Goal: Information Seeking & Learning: Learn about a topic

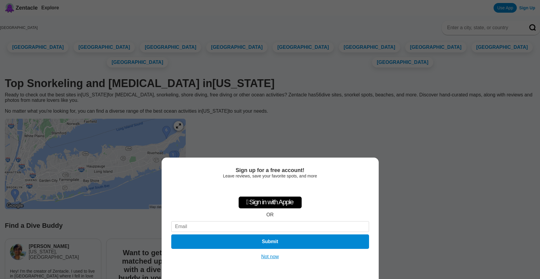
click at [420, 151] on div "Sign up for a free account! Leave reviews, save your favorite spots, and more …" at bounding box center [270, 139] width 540 height 279
click at [274, 255] on button "Not now" at bounding box center [269, 257] width 21 height 6
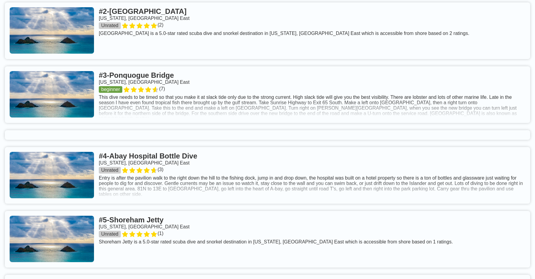
scroll to position [482, 0]
click at [266, 123] on link at bounding box center [268, 95] width 526 height 57
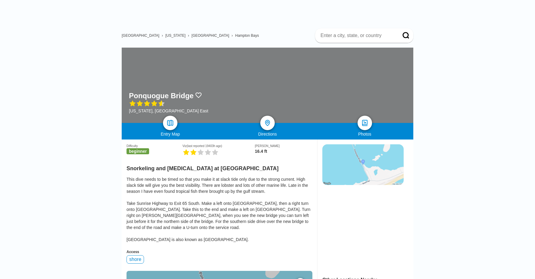
scroll to position [30, 0]
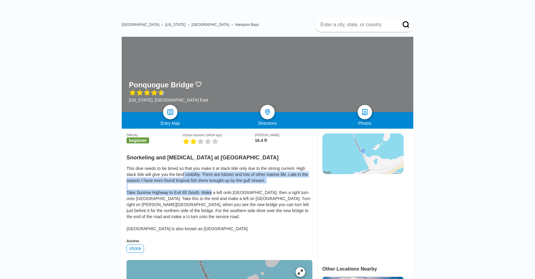
drag, startPoint x: 183, startPoint y: 179, endPoint x: 209, endPoint y: 192, distance: 28.6
click at [209, 192] on div "This dive needs to be timed so that you make it at slack tide only due to the s…" at bounding box center [220, 199] width 186 height 66
drag, startPoint x: 209, startPoint y: 192, endPoint x: 138, endPoint y: 184, distance: 71.3
click at [138, 184] on div "This dive needs to be timed so that you make it at slack tide only due to the s…" at bounding box center [220, 199] width 186 height 66
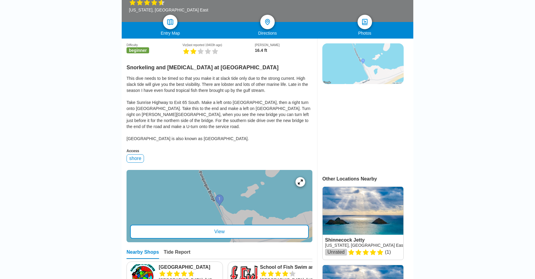
scroll to position [121, 0]
click at [358, 80] on img at bounding box center [363, 63] width 81 height 41
